Goal: Task Accomplishment & Management: Manage account settings

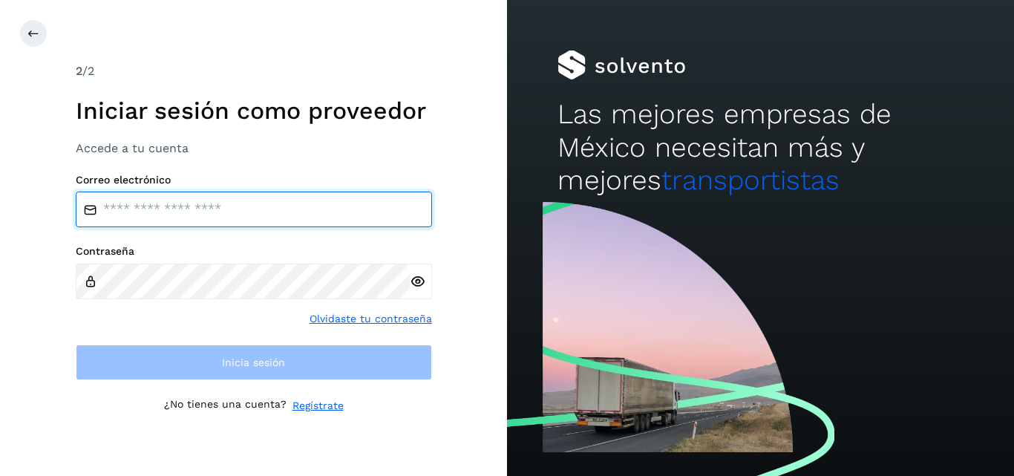
type input "**********"
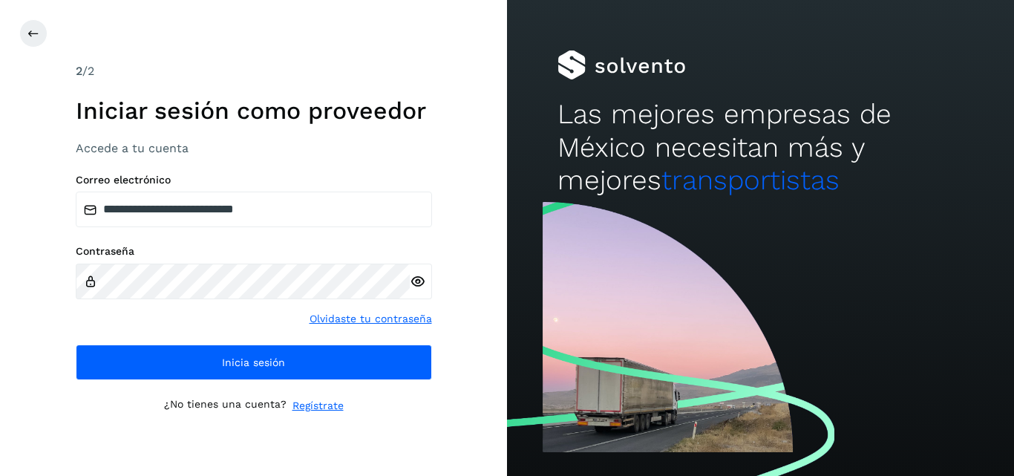
click at [374, 413] on div "¿No tienes una cuenta? Regístrate" at bounding box center [254, 406] width 356 height 16
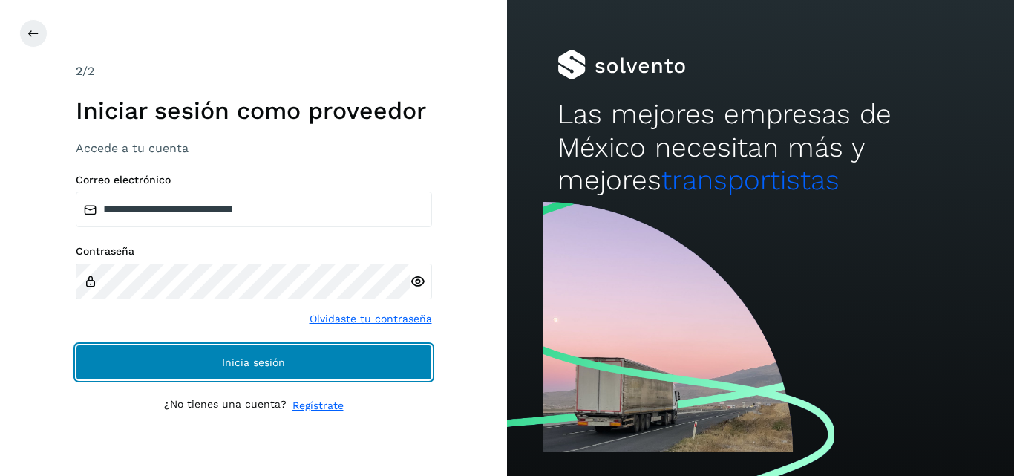
click at [373, 366] on button "Inicia sesión" at bounding box center [254, 362] width 356 height 36
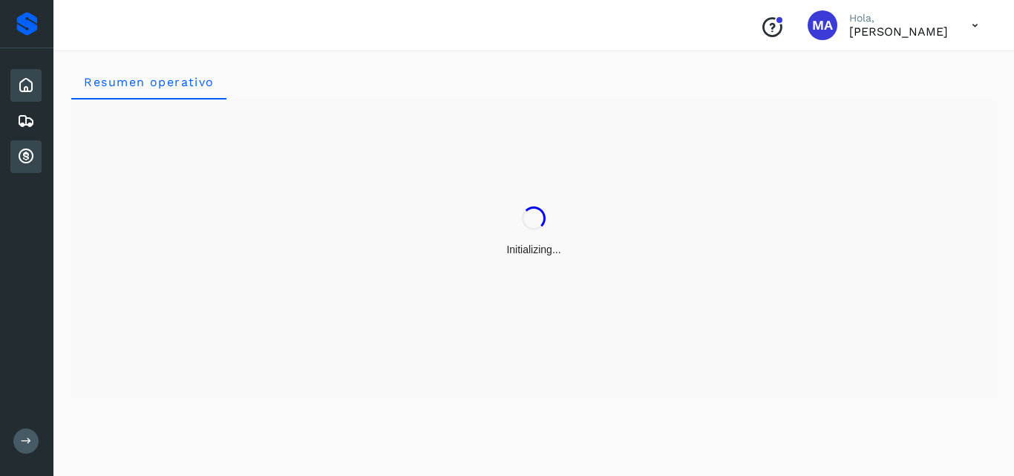
click at [31, 153] on icon at bounding box center [26, 157] width 18 height 18
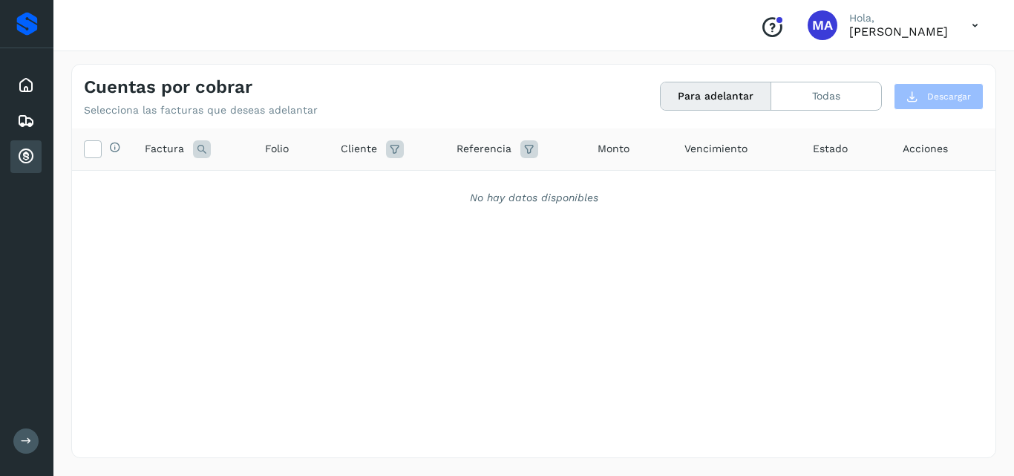
click at [564, 306] on div "Selecciona todas las facturas disponibles para adelanto Factura Folio Cliente R…" at bounding box center [533, 262] width 923 height 268
click at [850, 100] on button "Todas" at bounding box center [826, 95] width 110 height 27
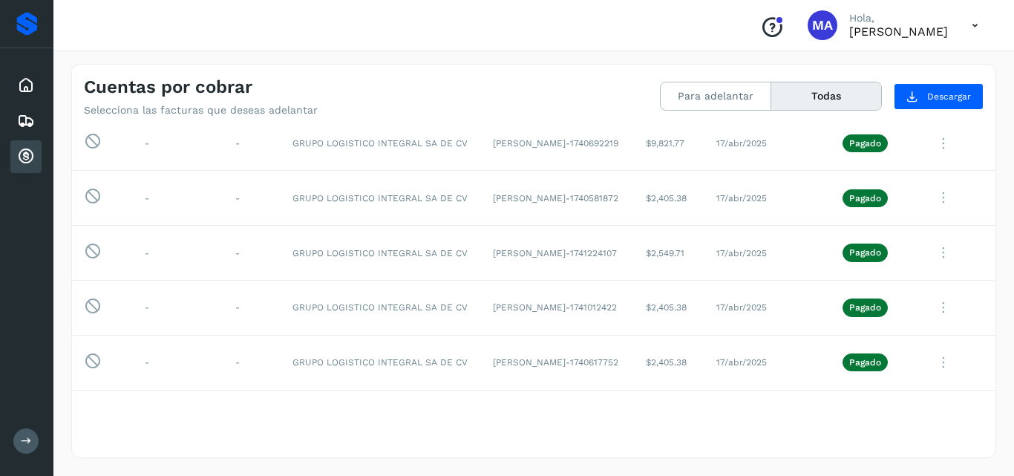
scroll to position [7167, 0]
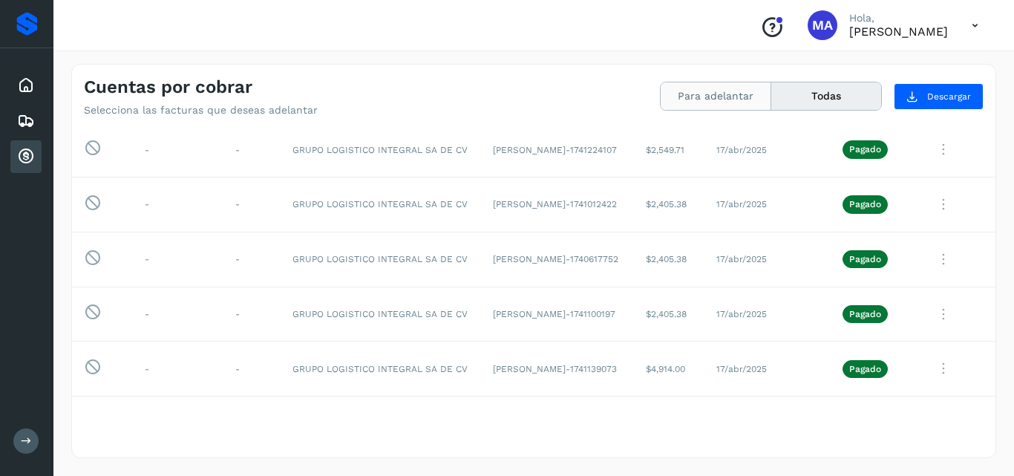
click at [678, 102] on button "Para adelantar" at bounding box center [715, 95] width 111 height 27
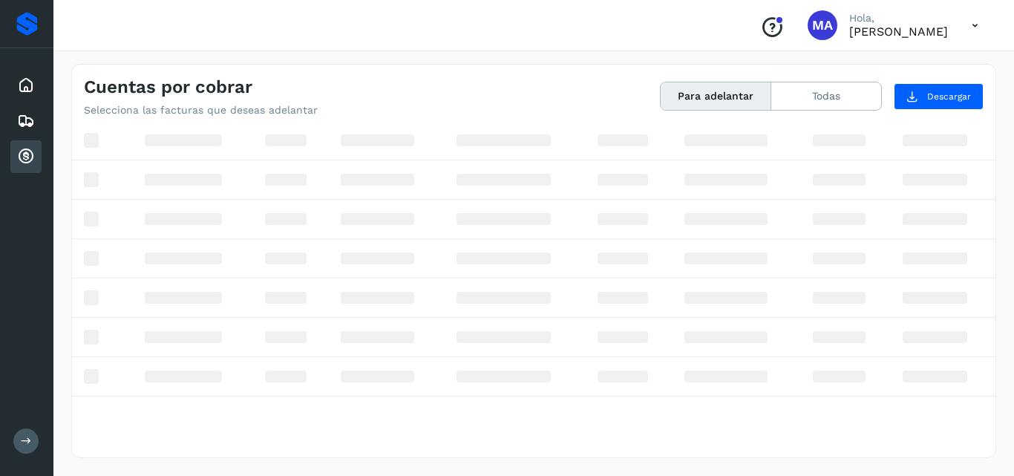
scroll to position [0, 0]
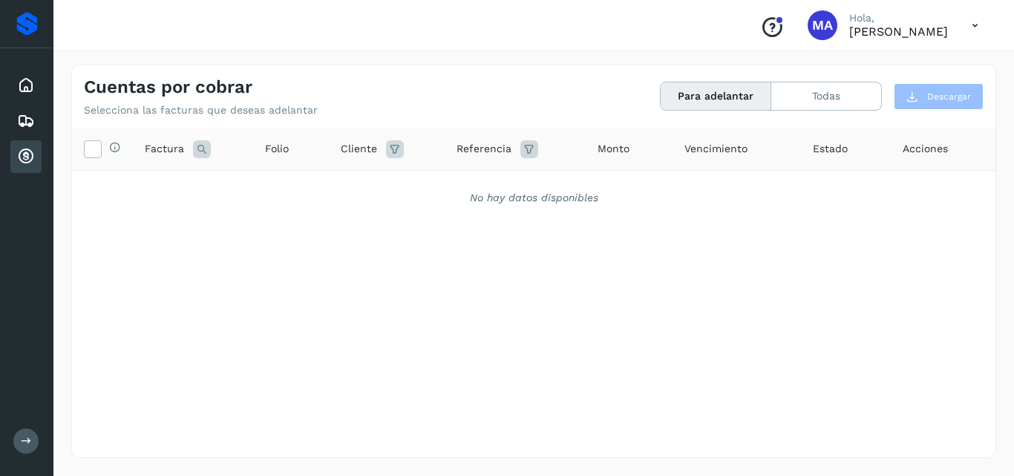
click at [22, 439] on icon at bounding box center [26, 440] width 11 height 11
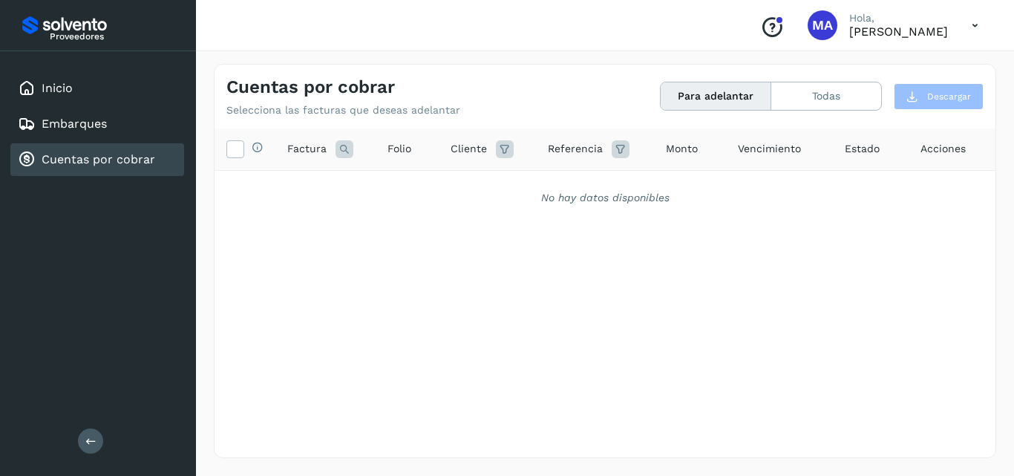
click at [89, 443] on icon at bounding box center [90, 440] width 11 height 11
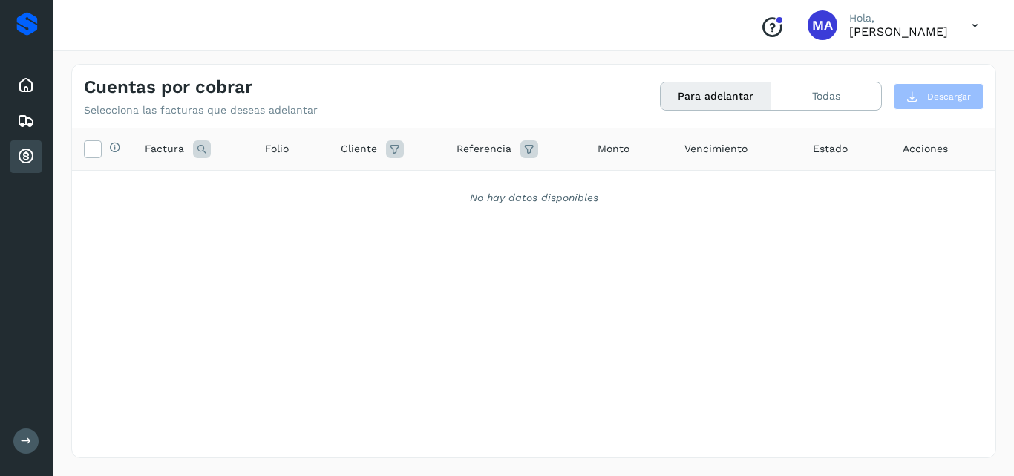
click at [26, 445] on icon at bounding box center [26, 440] width 11 height 11
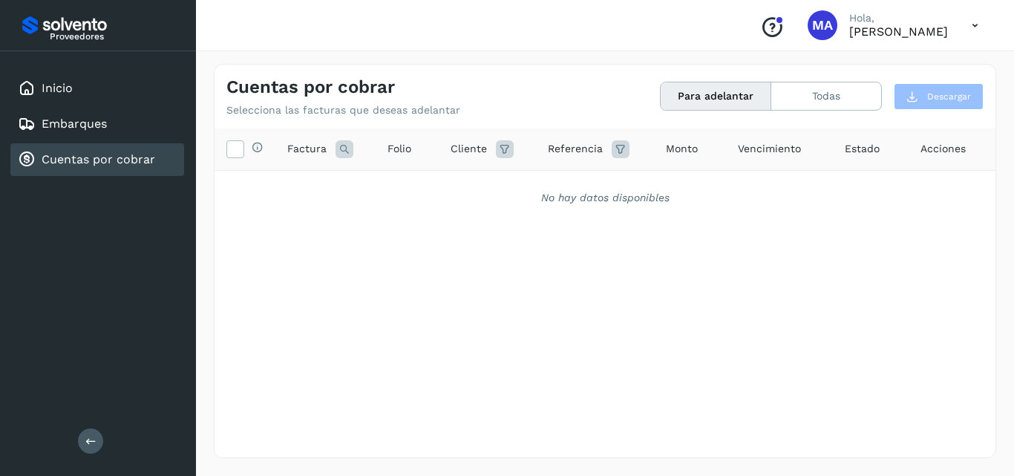
click at [977, 24] on icon at bounding box center [975, 25] width 30 height 30
click at [891, 70] on div "Cerrar sesión" at bounding box center [901, 67] width 177 height 28
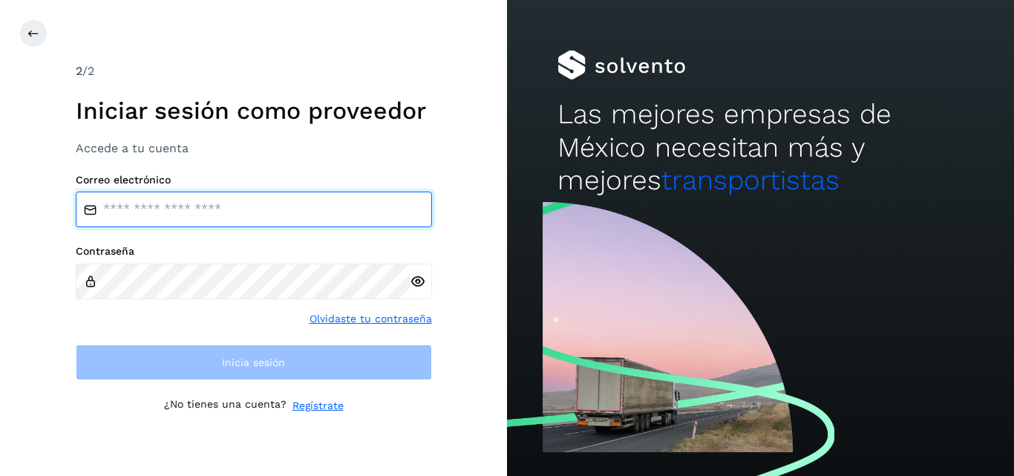
type input "**********"
